Goal: Task Accomplishment & Management: Use online tool/utility

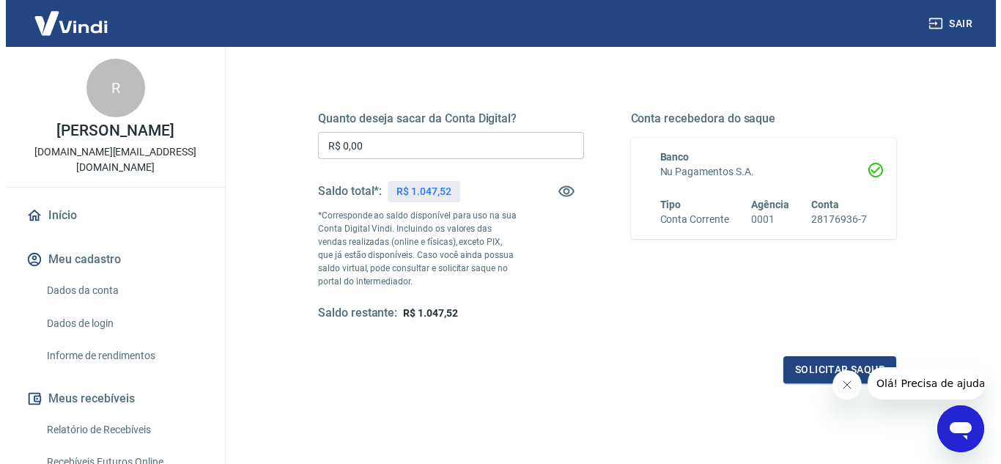
scroll to position [220, 0]
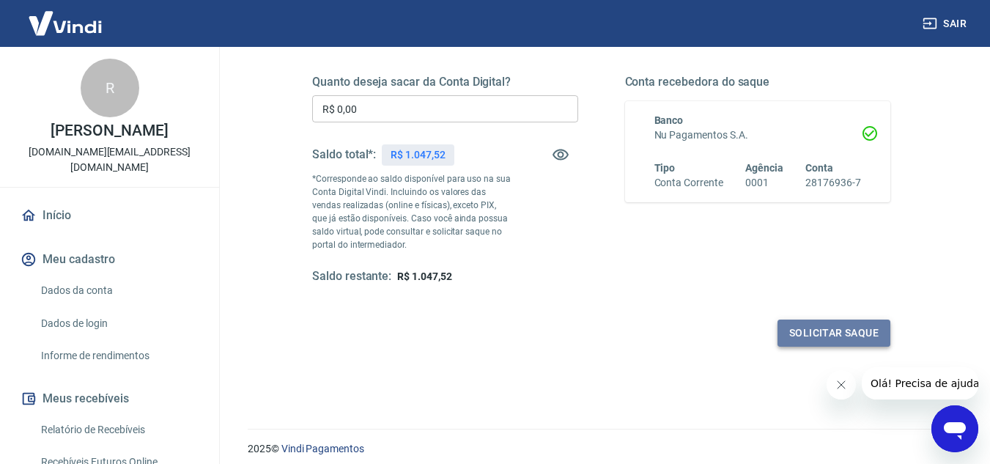
click at [868, 329] on button "Solicitar saque" at bounding box center [834, 333] width 113 height 27
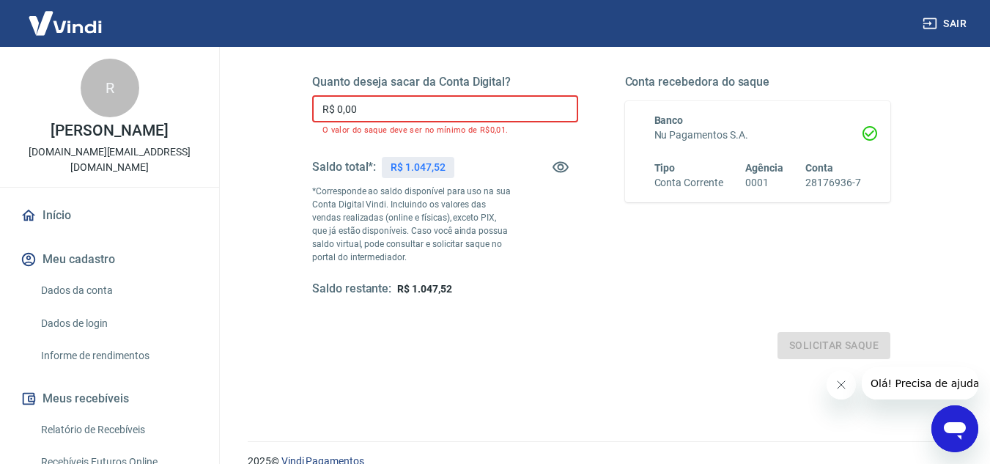
click at [371, 116] on input "R$ 0,00" at bounding box center [445, 108] width 266 height 27
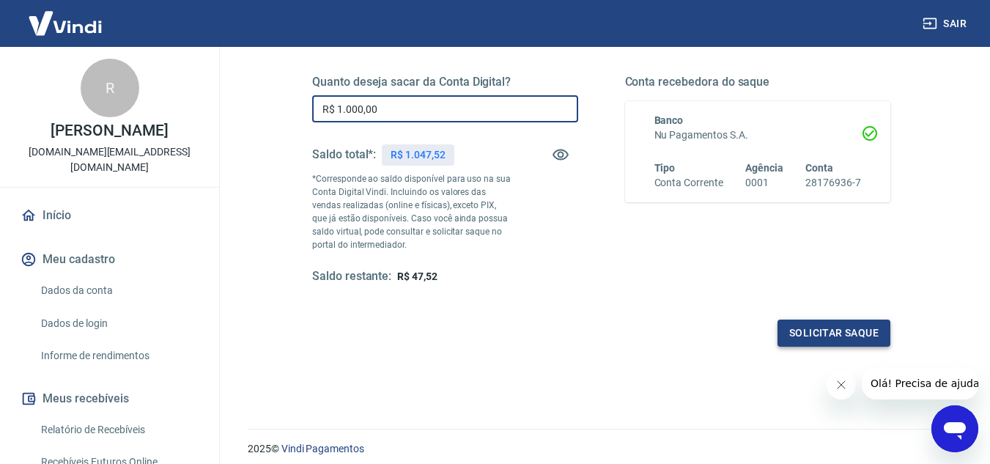
type input "R$ 1.000,00"
click at [825, 333] on button "Solicitar saque" at bounding box center [834, 333] width 113 height 27
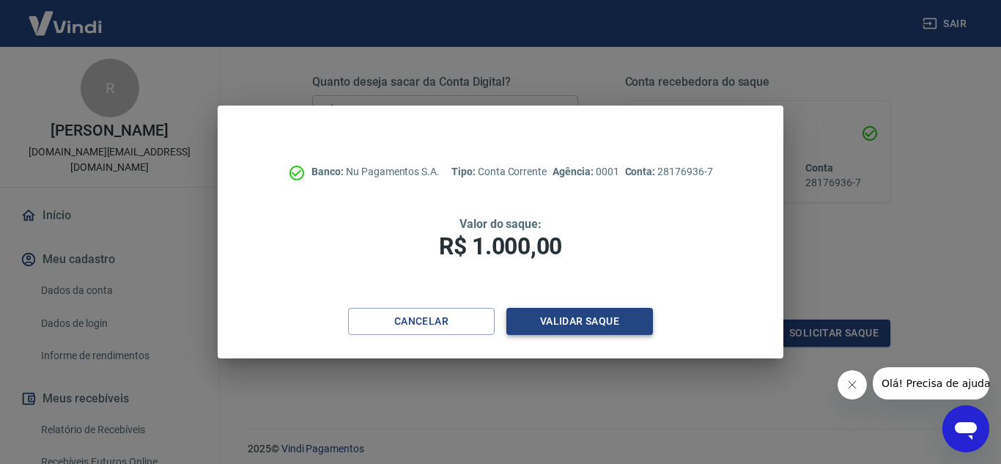
click at [612, 320] on button "Validar saque" at bounding box center [579, 321] width 147 height 27
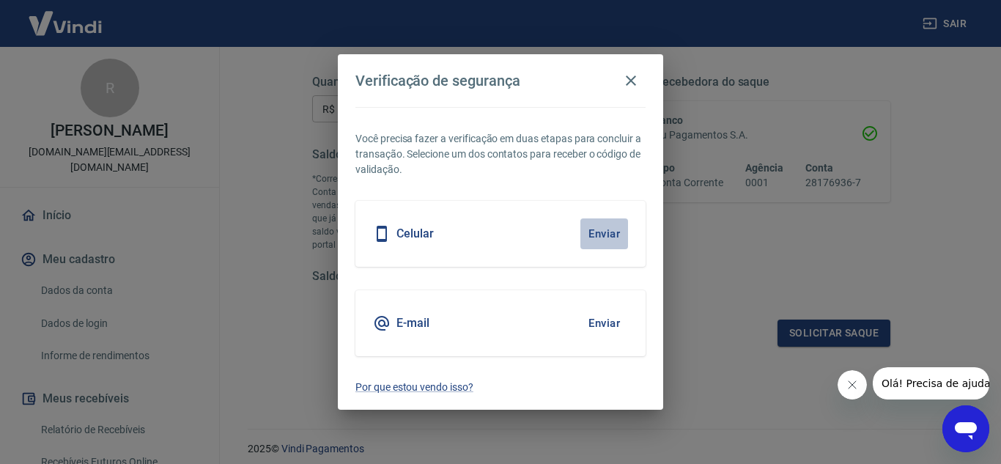
click at [611, 233] on button "Enviar" at bounding box center [605, 233] width 48 height 31
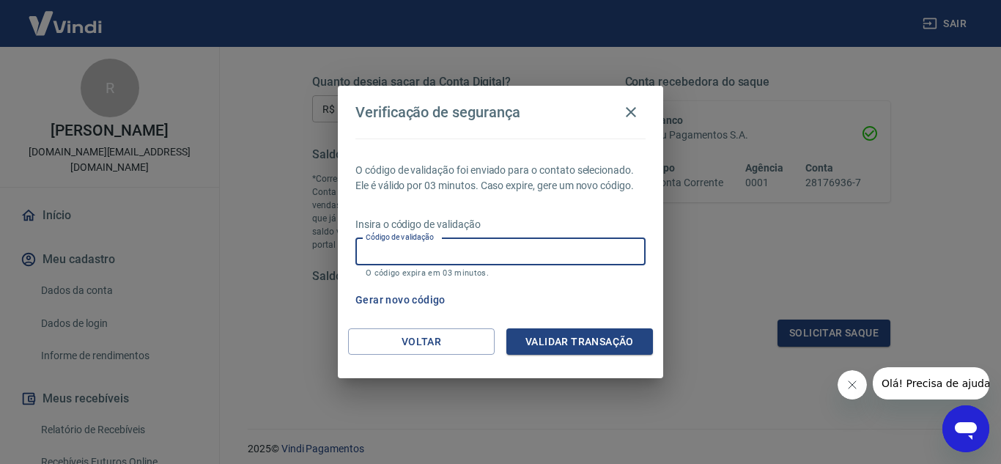
click at [512, 249] on input "Código de validação" at bounding box center [500, 251] width 290 height 27
type input "238347"
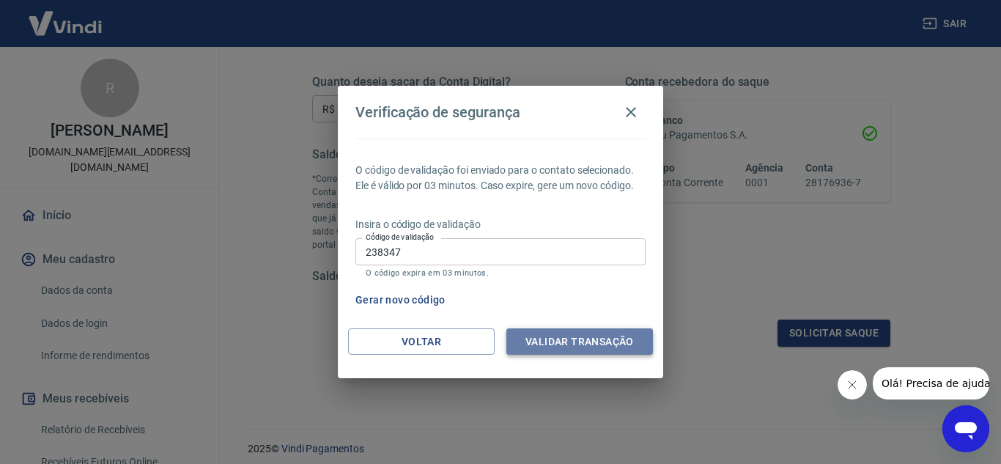
click at [541, 329] on button "Validar transação" at bounding box center [579, 341] width 147 height 27
